Goal: Find specific page/section

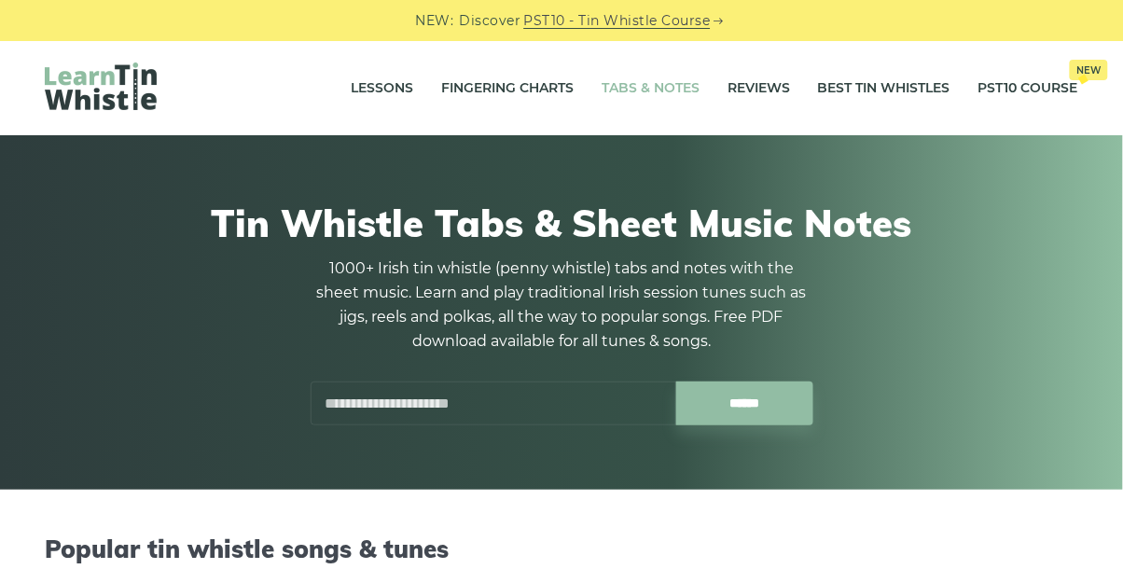
click at [541, 395] on input "text" at bounding box center [492, 403] width 365 height 44
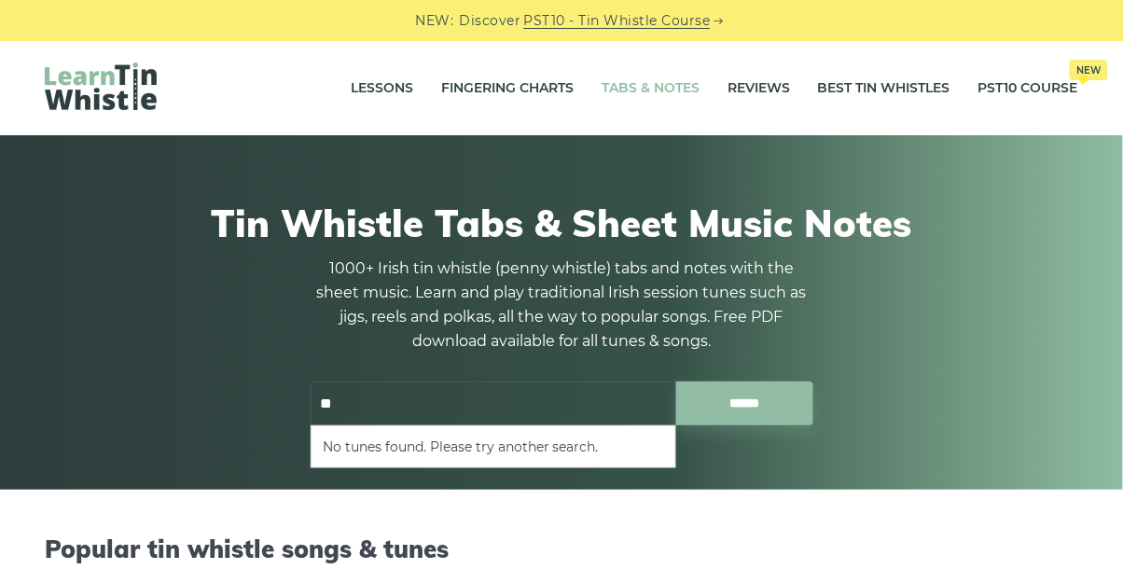
type input "*"
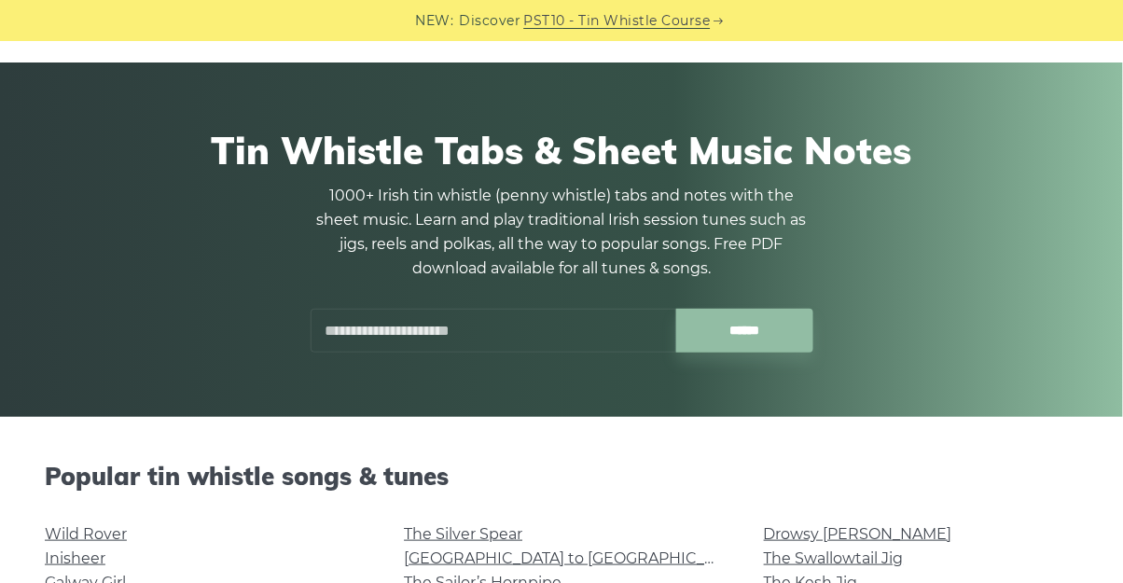
scroll to position [117, 0]
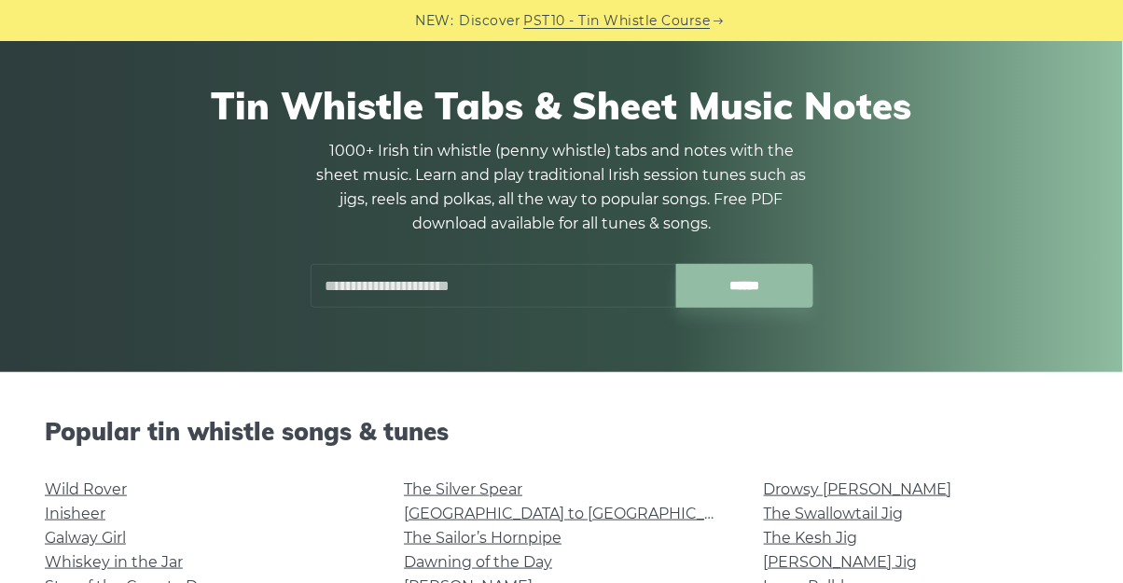
click at [474, 426] on h2 "Popular tin whistle songs & tunes" at bounding box center [561, 431] width 1033 height 29
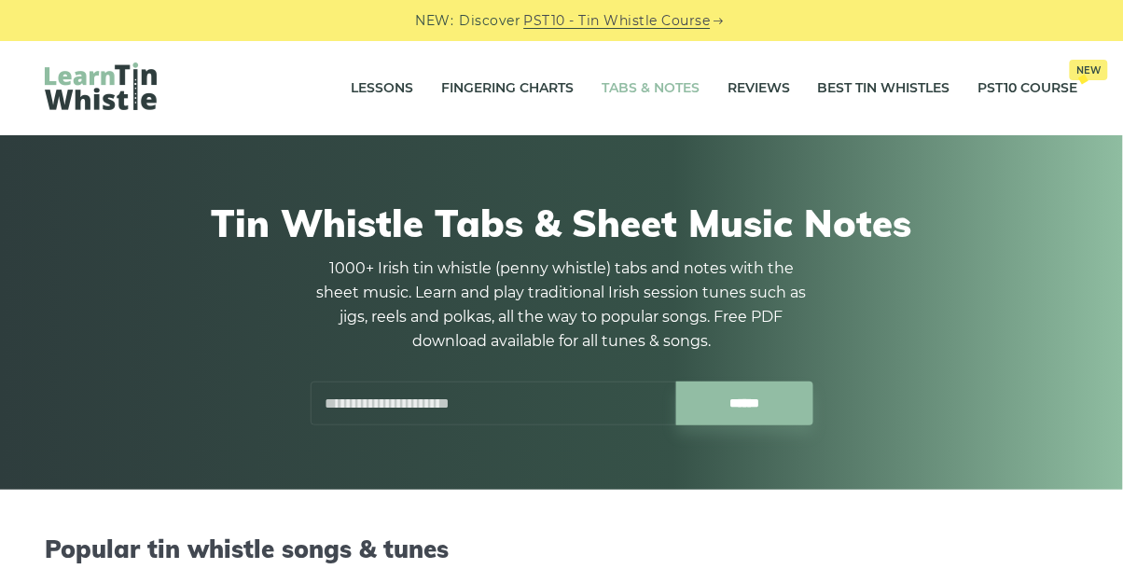
click at [635, 84] on link "Tabs & Notes" at bounding box center [650, 88] width 98 height 47
